Goal: Information Seeking & Learning: Learn about a topic

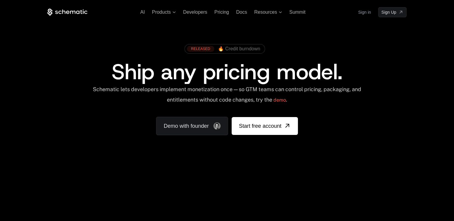
scroll to position [89, 0]
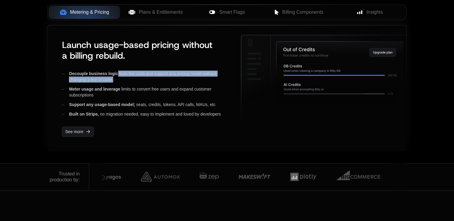
drag, startPoint x: 118, startPoint y: 72, endPoint x: 121, endPoint y: 84, distance: 11.6
click at [121, 84] on div "Decouple business logic from the code and support any pricing model without cha…" at bounding box center [146, 94] width 169 height 47
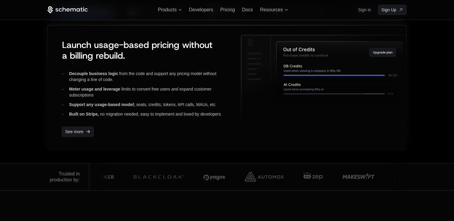
drag, startPoint x: 123, startPoint y: 89, endPoint x: 101, endPoint y: 96, distance: 22.5
click at [101, 96] on div "Meter usage and leverage limits to convert free users and expand customer subsc…" at bounding box center [146, 92] width 169 height 12
drag, startPoint x: 72, startPoint y: 84, endPoint x: 204, endPoint y: 120, distance: 136.8
click at [119, 87] on div "Decouple business logic from the code and support any pricing model without cha…" at bounding box center [146, 94] width 169 height 47
click at [125, 117] on div "Launch usage-based pricing without a billing rebuild. Decouple business logic f…" at bounding box center [226, 88] width 359 height 126
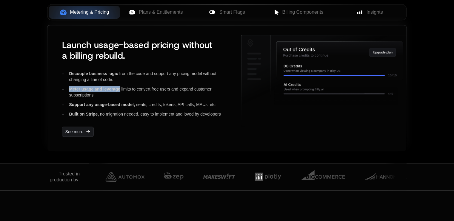
click at [124, 141] on div "Launch usage-based pricing without a billing rebuild. Decouple business logic f…" at bounding box center [226, 88] width 359 height 126
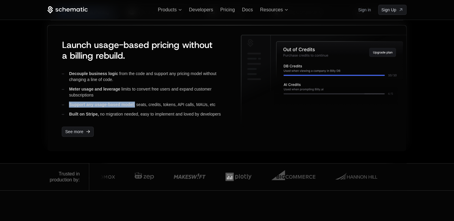
drag, startPoint x: 131, startPoint y: 104, endPoint x: 153, endPoint y: 123, distance: 29.6
click at [72, 105] on span "Support any usage-based model;" at bounding box center [102, 104] width 66 height 5
copy span "Support any usage-based model;"
drag, startPoint x: 138, startPoint y: 99, endPoint x: 184, endPoint y: 105, distance: 46.0
click at [166, 103] on div "Decouple business logic from the code and support any pricing model without cha…" at bounding box center [146, 94] width 169 height 47
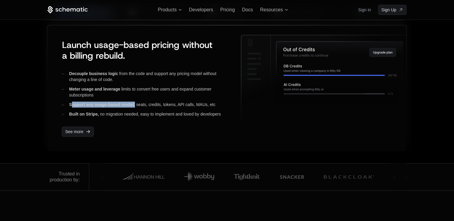
click at [212, 105] on div "Support any usage-based model; seats, credits, tokens, API calls, MAUs, etc" at bounding box center [146, 105] width 169 height 6
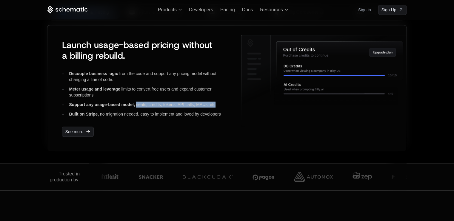
drag, startPoint x: 218, startPoint y: 103, endPoint x: 149, endPoint y: 103, distance: 69.2
click at [136, 103] on div "Support any usage-based model; seats, credits, tokens, API calls, MAUs, etc" at bounding box center [146, 105] width 169 height 6
copy div "seats, credits, tokens, API calls, MAUs, etc"
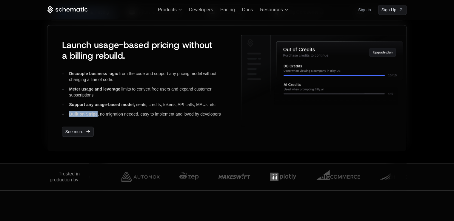
drag, startPoint x: 97, startPoint y: 114, endPoint x: 67, endPoint y: 114, distance: 29.5
click at [67, 114] on div "Built on Stripe, no migration needed, easy to implement and loved by developers" at bounding box center [146, 114] width 169 height 6
copy span "Built on Stripe"
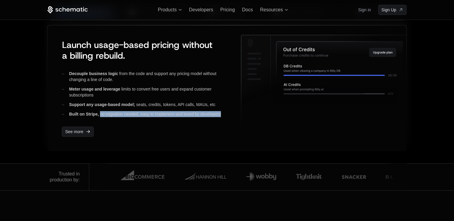
drag, startPoint x: 101, startPoint y: 111, endPoint x: 224, endPoint y: 114, distance: 123.2
click at [224, 114] on div "Built on Stripe, no migration needed, easy to implement and loved by developers" at bounding box center [146, 114] width 169 height 6
copy div "no migration needed, easy to implement and loved by developers"
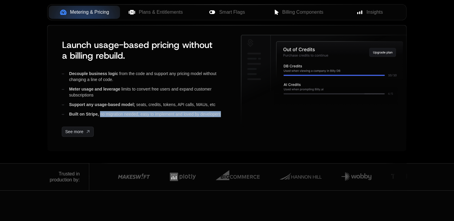
scroll to position [537, 0]
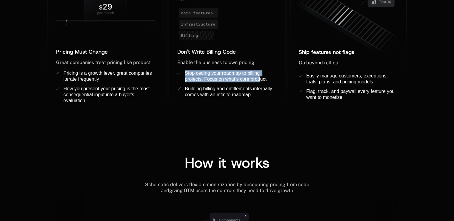
drag, startPoint x: 185, startPoint y: 70, endPoint x: 271, endPoint y: 81, distance: 86.8
click at [271, 81] on div "Stop ceding your roadmap to billing projects. Focus on what’s core product" at bounding box center [231, 76] width 92 height 12
copy span "Stop ceding your roadmap to billing projects. Focus on what’s core product"
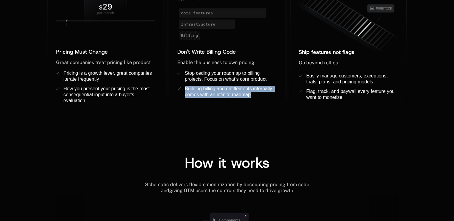
drag, startPoint x: 187, startPoint y: 87, endPoint x: 261, endPoint y: 100, distance: 74.5
click at [261, 100] on ul "Stop ceding your roadmap to billing projects. Focus on what’s core product Buil…" at bounding box center [226, 87] width 99 height 35
copy span "Building billing and entitlements internally comes with an infinite roadmap"
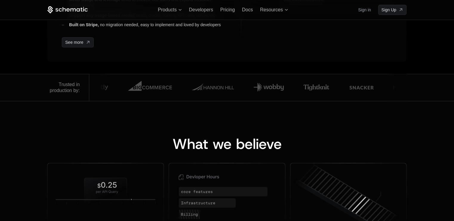
scroll to position [268, 0]
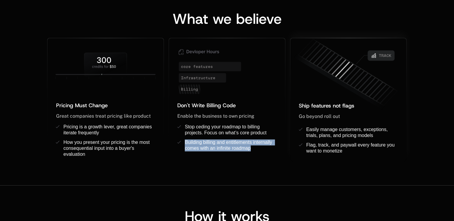
scroll to position [488, 0]
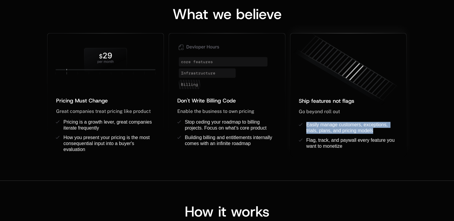
drag, startPoint x: 314, startPoint y: 123, endPoint x: 377, endPoint y: 131, distance: 64.0
click at [377, 131] on li "Easily manage customers, exceptions, trials, plans, and pricing models ﻿" at bounding box center [348, 128] width 99 height 12
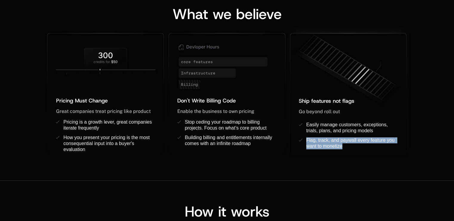
drag, startPoint x: 303, startPoint y: 139, endPoint x: 346, endPoint y: 152, distance: 44.7
click at [346, 152] on ul "Easily manage customers, exceptions, trials, plans, and pricing models ﻿ Flag, …" at bounding box center [348, 139] width 99 height 35
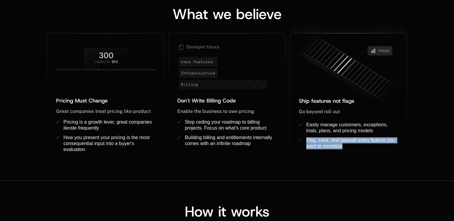
drag, startPoint x: 297, startPoint y: 108, endPoint x: 345, endPoint y: 113, distance: 48.9
click at [345, 113] on div "Ship features not flags ﻿ Go beyond roll out ﻿ ﻿ Easily manage customers, excep…" at bounding box center [348, 122] width 116 height 69
copy span "Go beyond roll out"
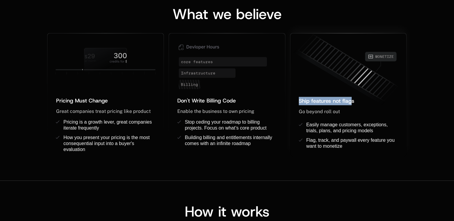
drag, startPoint x: 322, startPoint y: 100, endPoint x: 357, endPoint y: 106, distance: 35.7
click at [357, 106] on div "Ship features not flags ﻿ Go beyond roll out ﻿ ﻿ Easily manage customers, excep…" at bounding box center [348, 122] width 116 height 69
copy span "Ship features not flags"
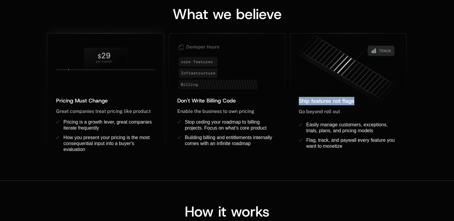
click at [153, 163] on div "What we believe Pricing Must Change ﻿ ﻿ Great companies treat pricing like prod…" at bounding box center [227, 75] width 454 height 209
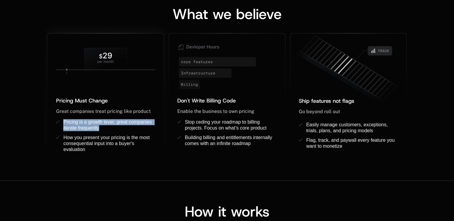
drag, startPoint x: 63, startPoint y: 119, endPoint x: 111, endPoint y: 126, distance: 48.3
click at [111, 126] on li "Pricing is a growth lever, great companies iterate frequently" at bounding box center [105, 125] width 99 height 12
copy span "Pricing is a growth lever, great companies iterate frequently"
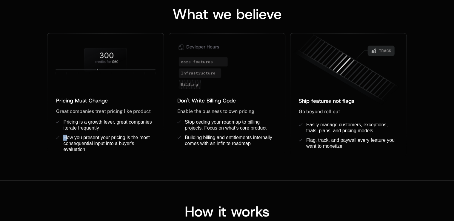
drag, startPoint x: 67, startPoint y: 136, endPoint x: 95, endPoint y: 154, distance: 33.8
click at [94, 153] on div "Pricing Must Change ﻿ ﻿ Great companies treat pricing like product ﻿ Pricing is…" at bounding box center [106, 94] width 119 height 123
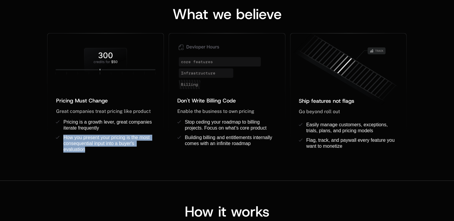
copy span "How you present your pricing is the most consequential input into a buyer's eva…"
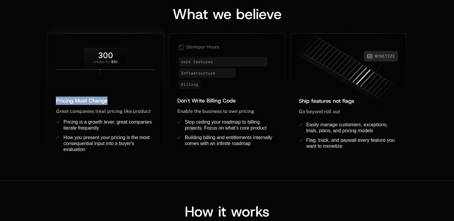
drag, startPoint x: 57, startPoint y: 107, endPoint x: 157, endPoint y: 106, distance: 99.6
click at [157, 106] on div "Pricing Must Change ﻿ ﻿ Great companies treat pricing like product ﻿ Pricing is…" at bounding box center [105, 125] width 116 height 56
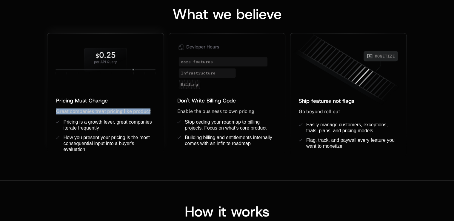
drag, startPoint x: 155, startPoint y: 109, endPoint x: 55, endPoint y: 113, distance: 100.0
click at [55, 113] on div "Pricing Must Change ﻿ ﻿ Great companies treat pricing like product ﻿ Pricing is…" at bounding box center [105, 125] width 116 height 56
copy span "Great companies treat pricing like product"
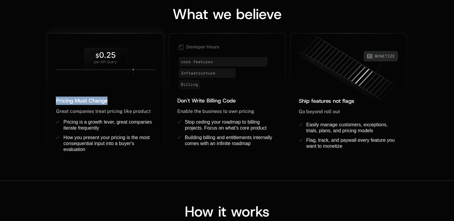
drag, startPoint x: 104, startPoint y: 102, endPoint x: 53, endPoint y: 100, distance: 51.1
click at [53, 100] on div "Pricing Must Change ﻿ ﻿ Great companies treat pricing like product ﻿ Pricing is…" at bounding box center [105, 125] width 116 height 56
copy span "Pricing Must Change"
